Goal: Information Seeking & Learning: Learn about a topic

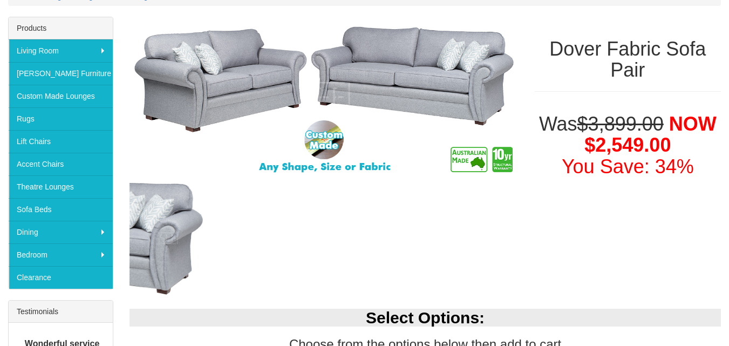
scroll to position [167, 0]
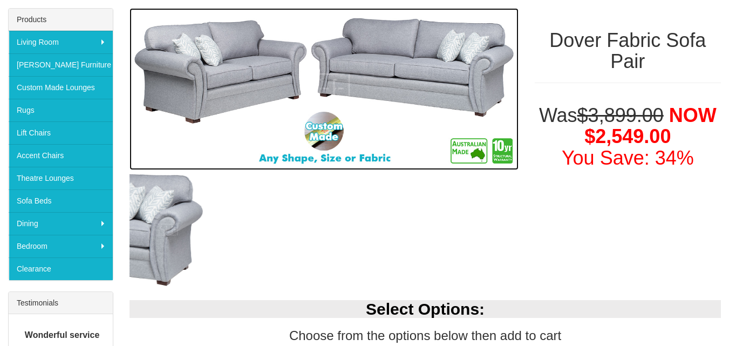
click at [481, 103] on img at bounding box center [324, 89] width 389 height 162
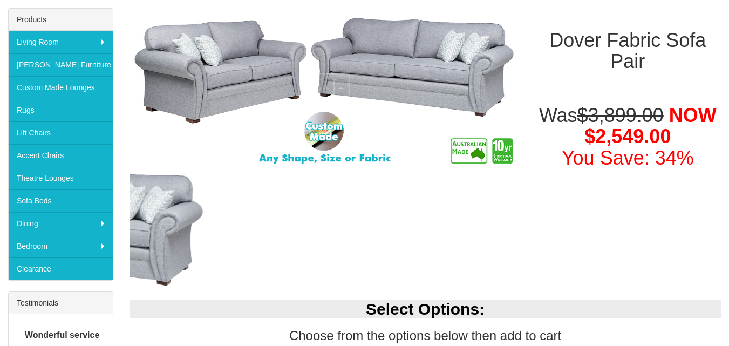
click at [0, 0] on div at bounding box center [0, 0] width 0 height 0
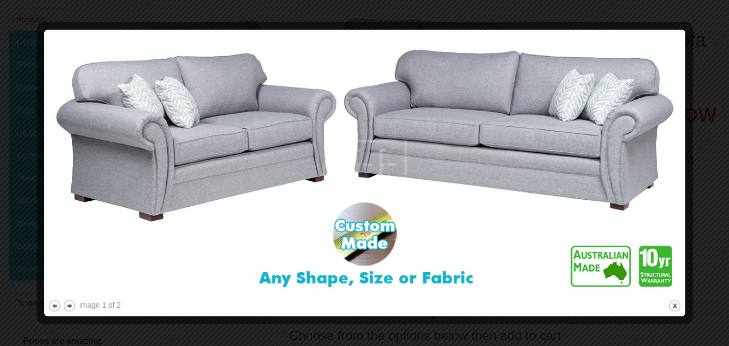
click at [481, 103] on img at bounding box center [365, 165] width 634 height 264
click at [481, 103] on div "image 1 of 2 previous next close" at bounding box center [365, 172] width 634 height 279
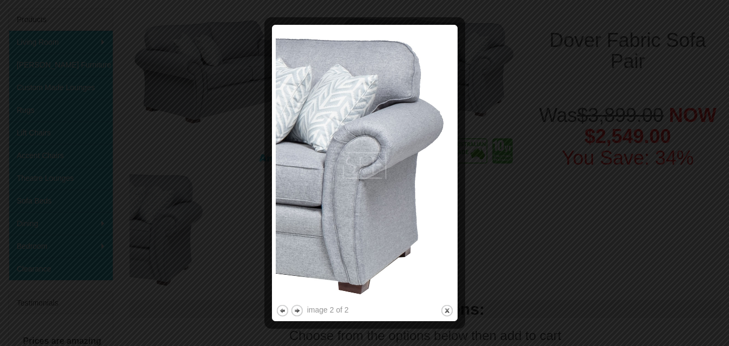
click at [481, 103] on div at bounding box center [364, 173] width 729 height 346
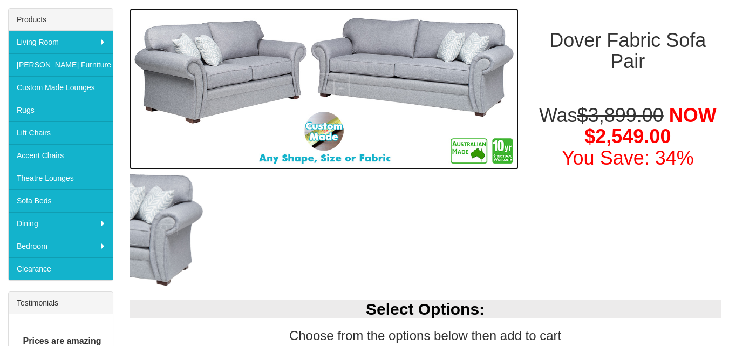
click at [447, 92] on img at bounding box center [324, 89] width 389 height 162
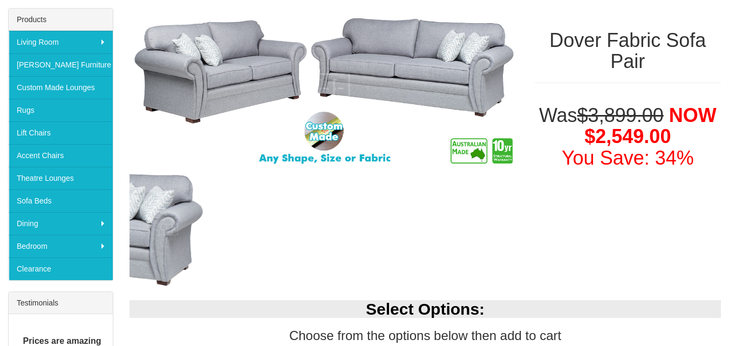
click at [0, 0] on div "image 2 of 2 previous next close" at bounding box center [0, 0] width 0 height 0
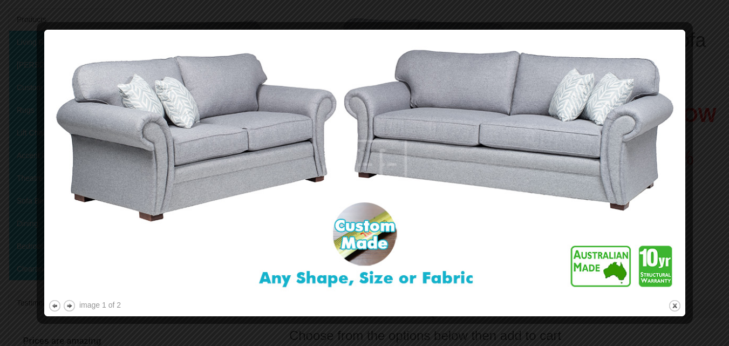
click at [447, 92] on img at bounding box center [365, 165] width 634 height 264
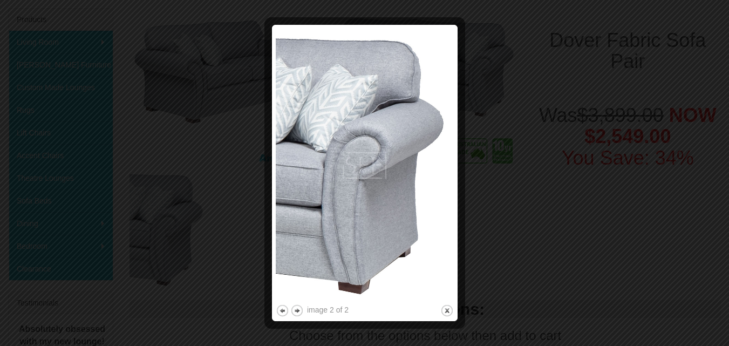
click at [406, 102] on img at bounding box center [365, 166] width 178 height 274
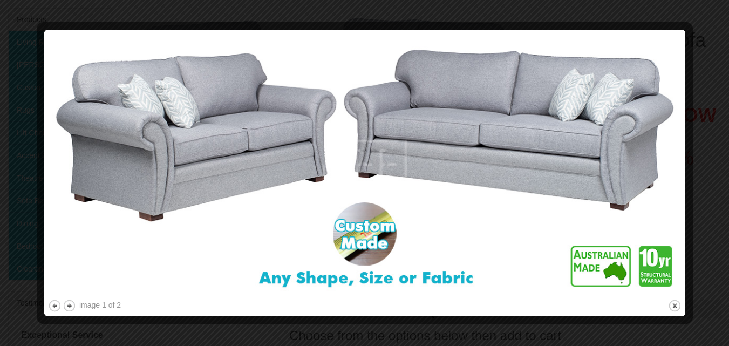
click at [406, 102] on img at bounding box center [365, 165] width 634 height 264
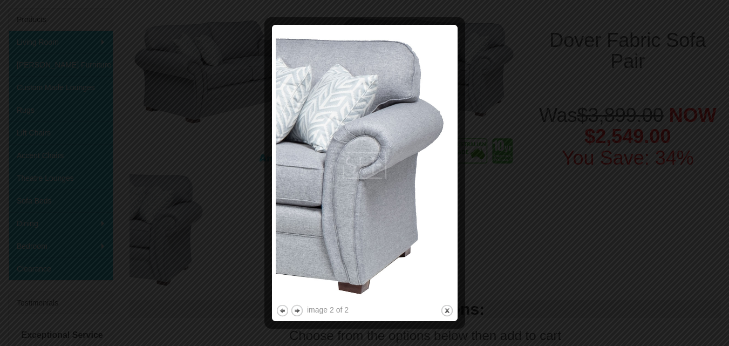
click at [406, 102] on img at bounding box center [365, 166] width 178 height 274
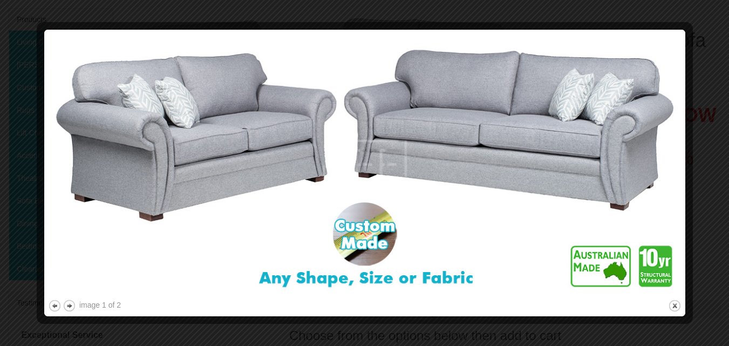
click at [406, 102] on img at bounding box center [365, 165] width 634 height 264
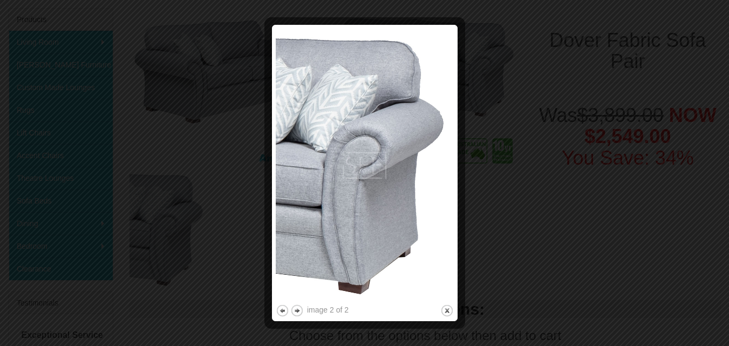
click at [406, 102] on img at bounding box center [365, 166] width 178 height 274
